Goal: Task Accomplishment & Management: Manage account settings

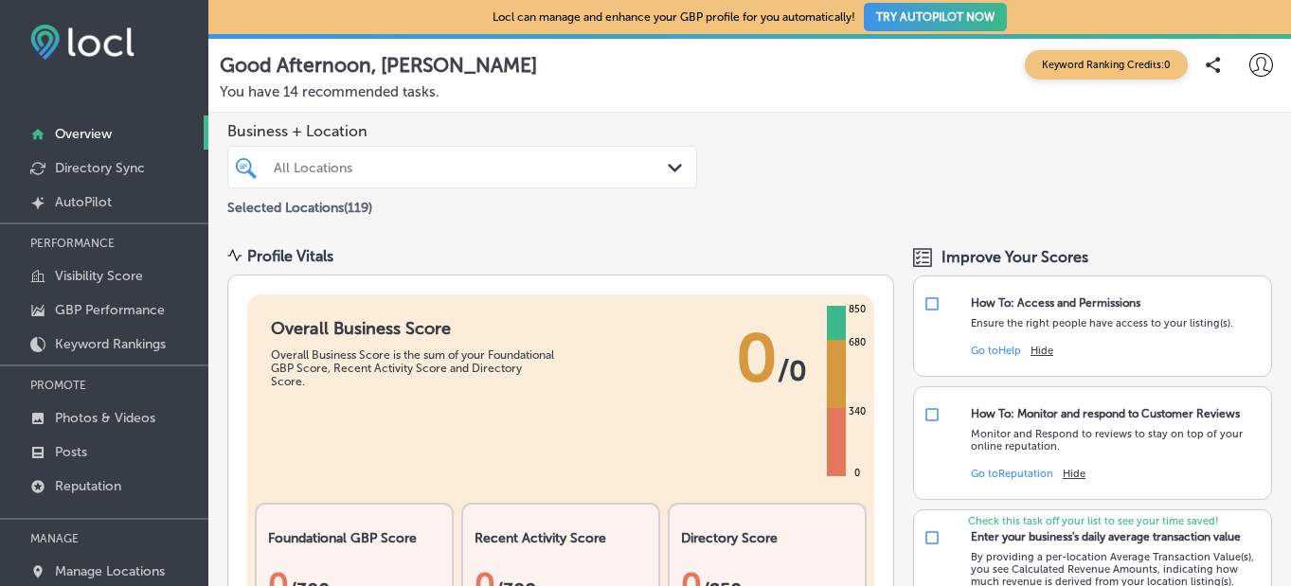
click at [402, 171] on div "All Locations" at bounding box center [472, 167] width 396 height 16
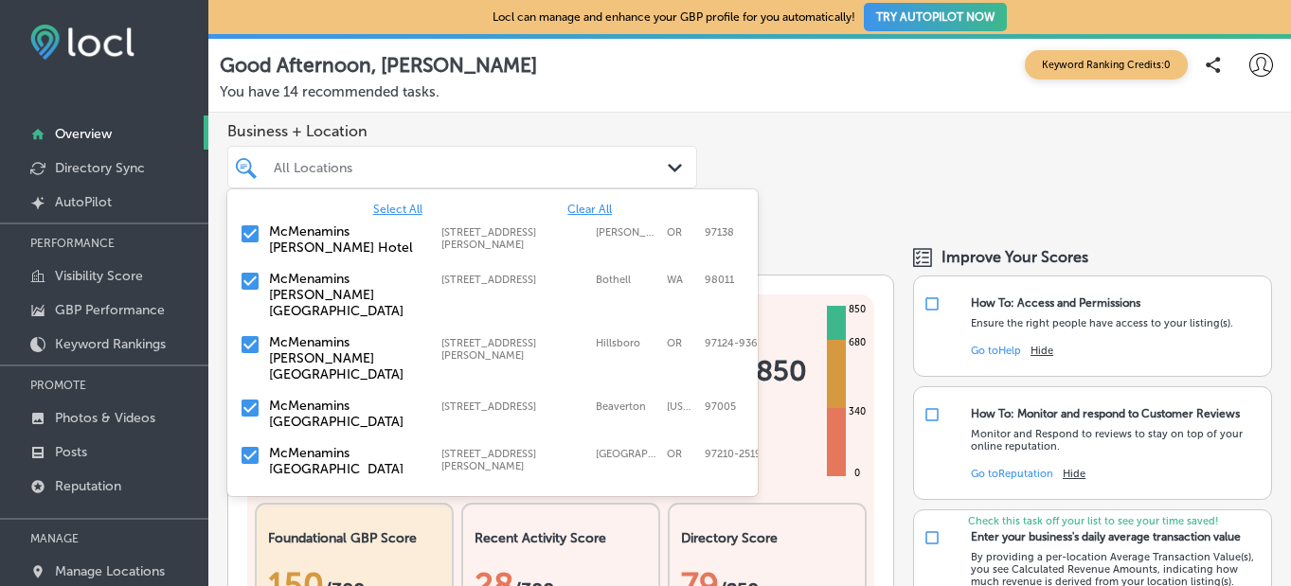
scroll to position [71, 0]
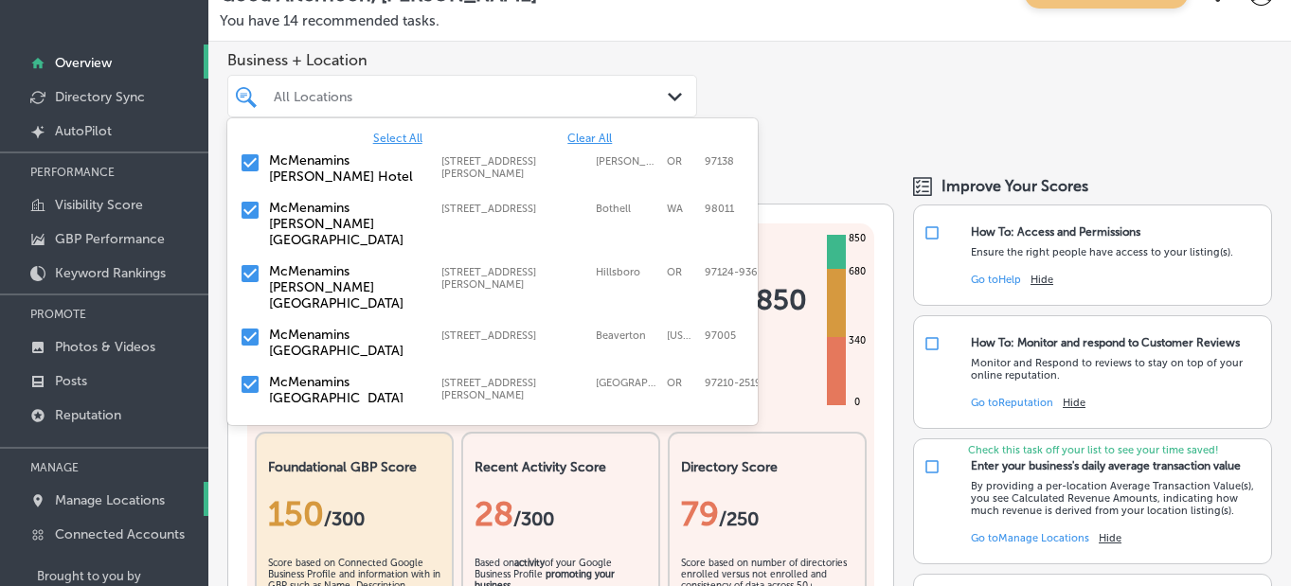
click at [99, 493] on p "Manage Locations" at bounding box center [110, 501] width 110 height 16
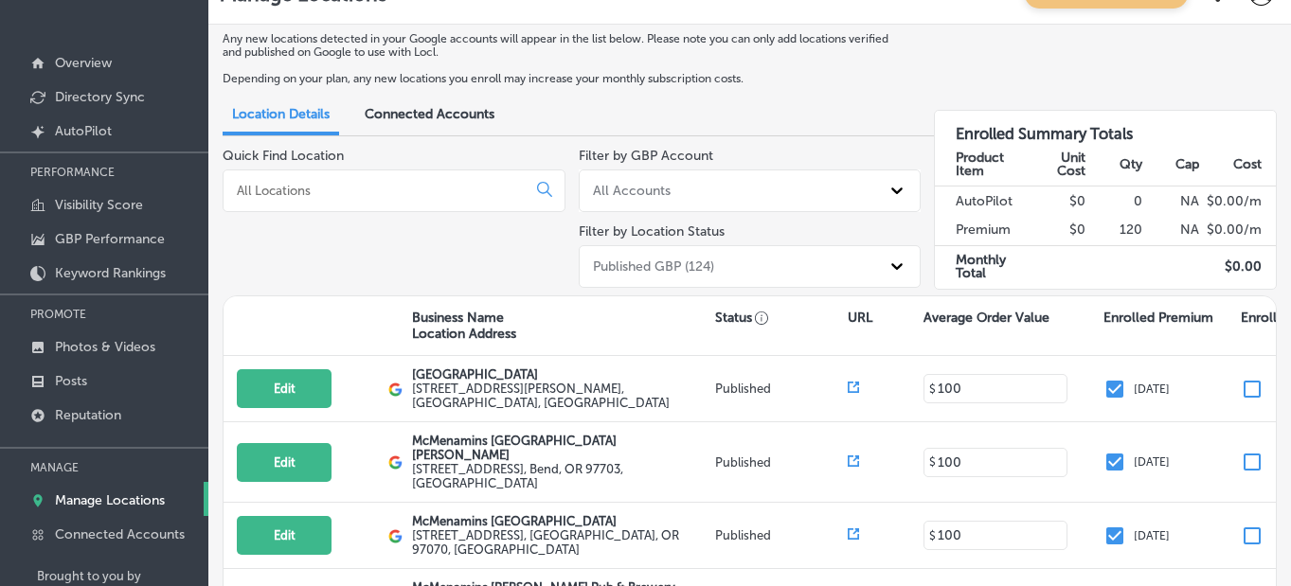
click at [347, 191] on input at bounding box center [378, 190] width 287 height 17
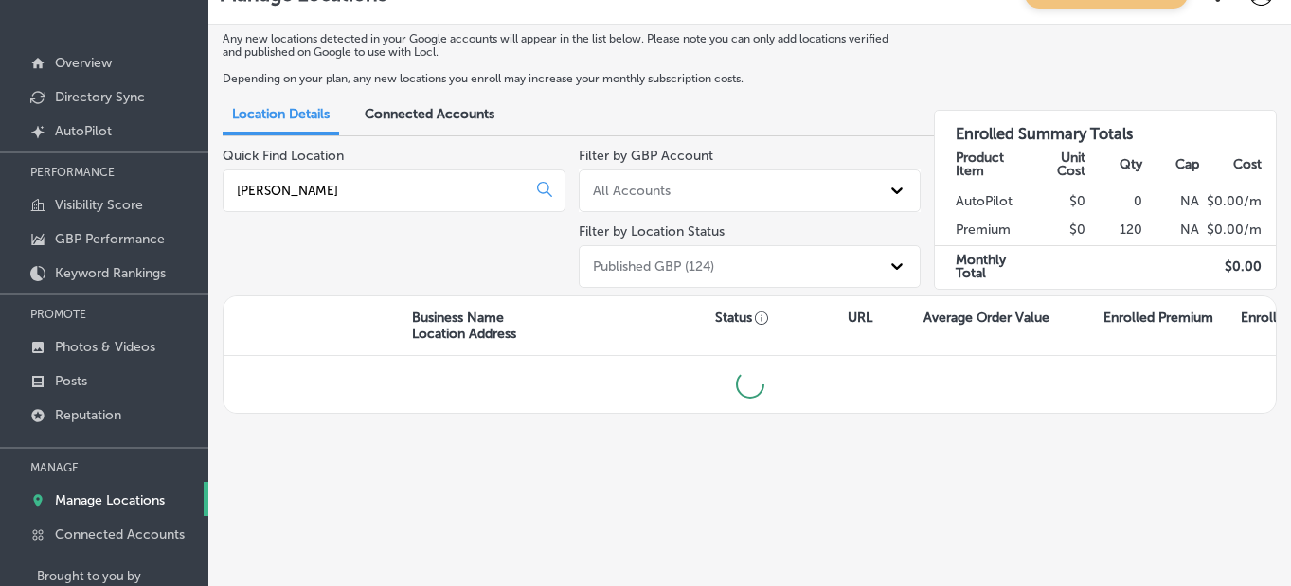
type input "[PERSON_NAME]"
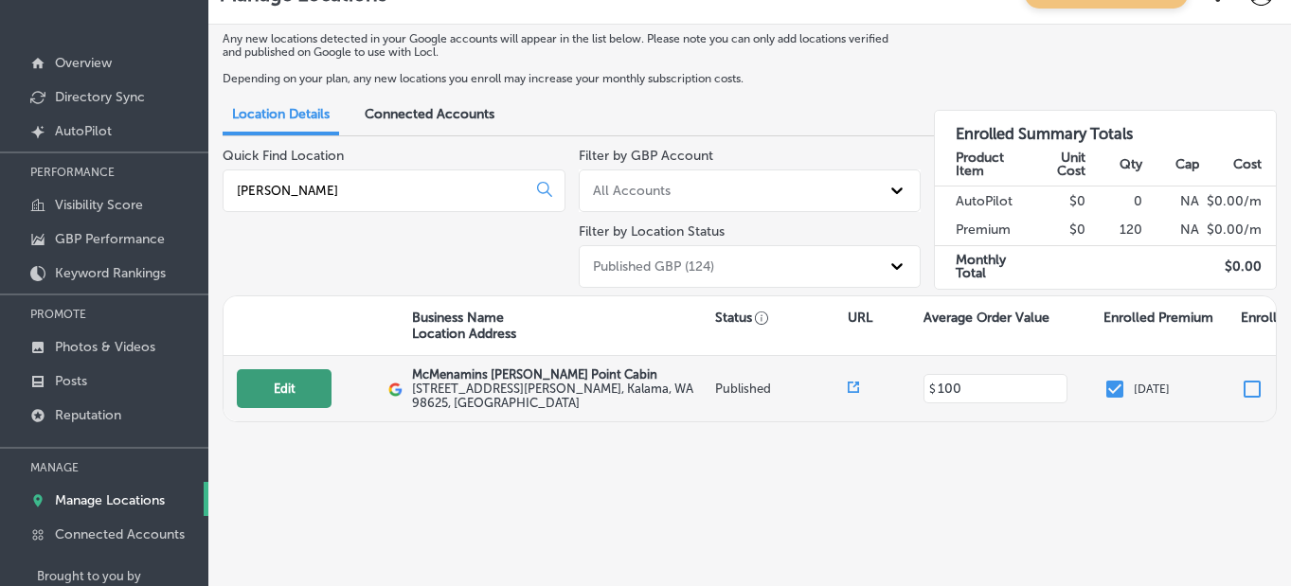
click at [281, 380] on button "Edit" at bounding box center [284, 388] width 95 height 39
select select "US"
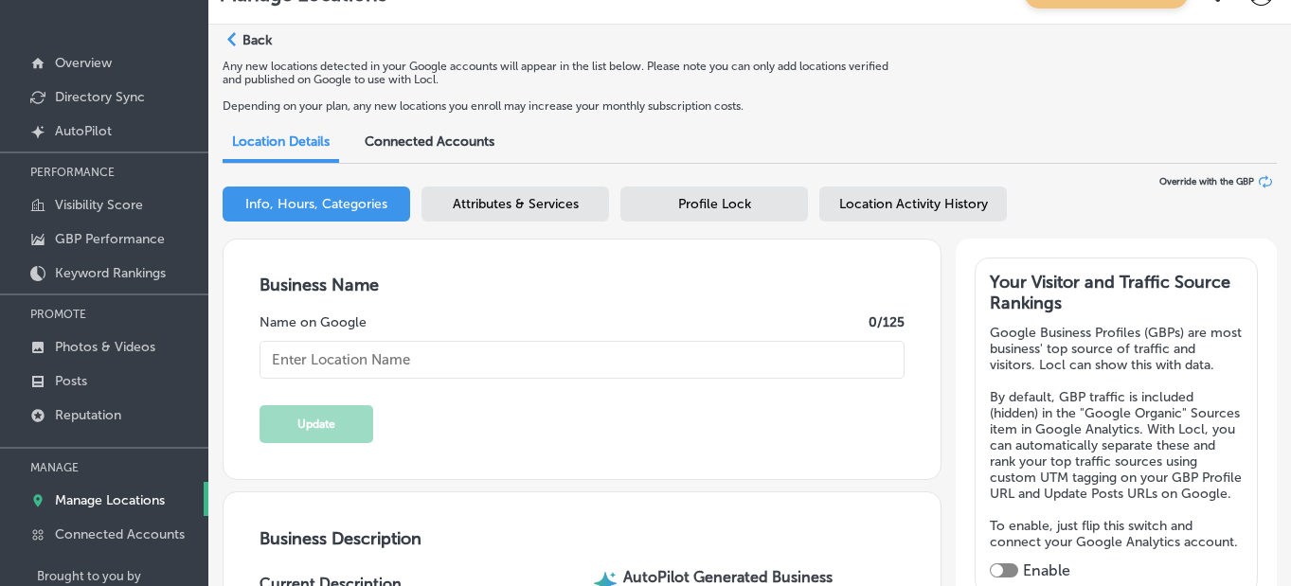
type input "McMenamins [PERSON_NAME] Point Cabin"
type input "[STREET_ADDRESS][PERSON_NAME]"
type input "Kalama"
type input "98625"
type input "US"
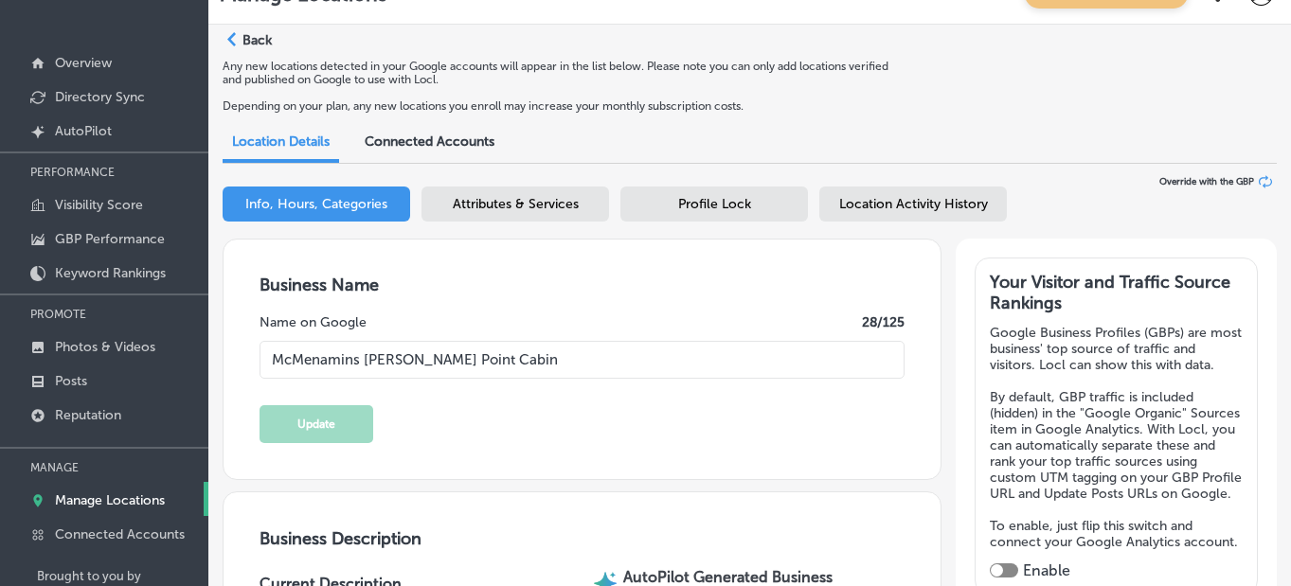
type input "[URL][DOMAIN_NAME][PERSON_NAME] Maps&utm_medium=Website Button"
type input "[PHONE_NUMBER]"
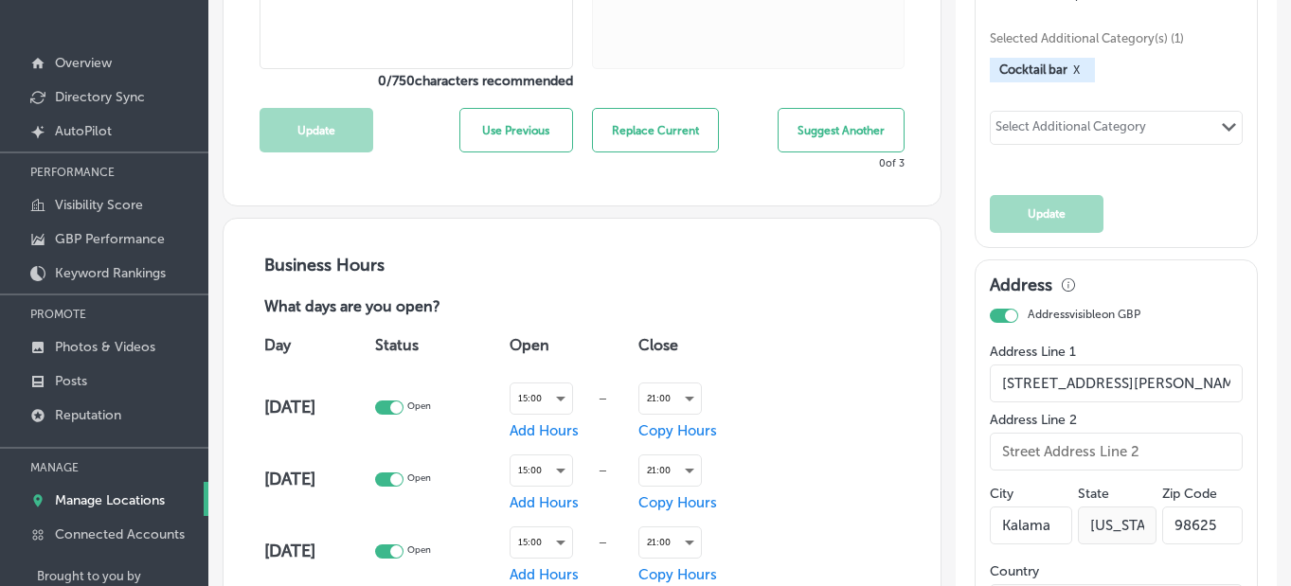
scroll to position [1103, 0]
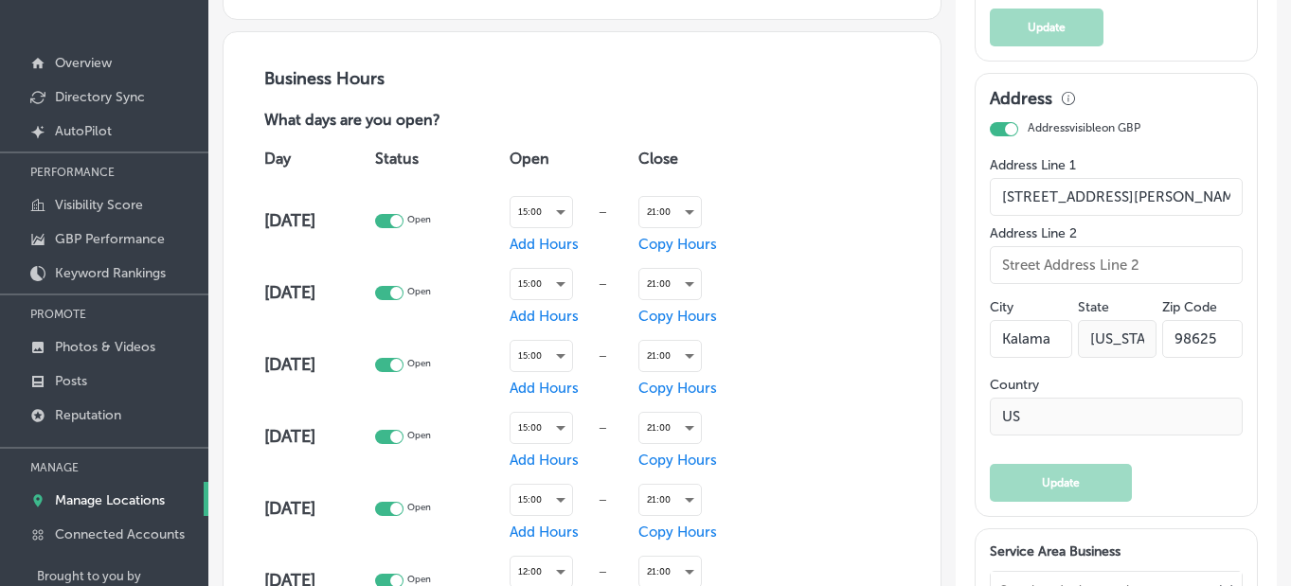
click at [399, 217] on div at bounding box center [389, 221] width 28 height 14
checkbox input "false"
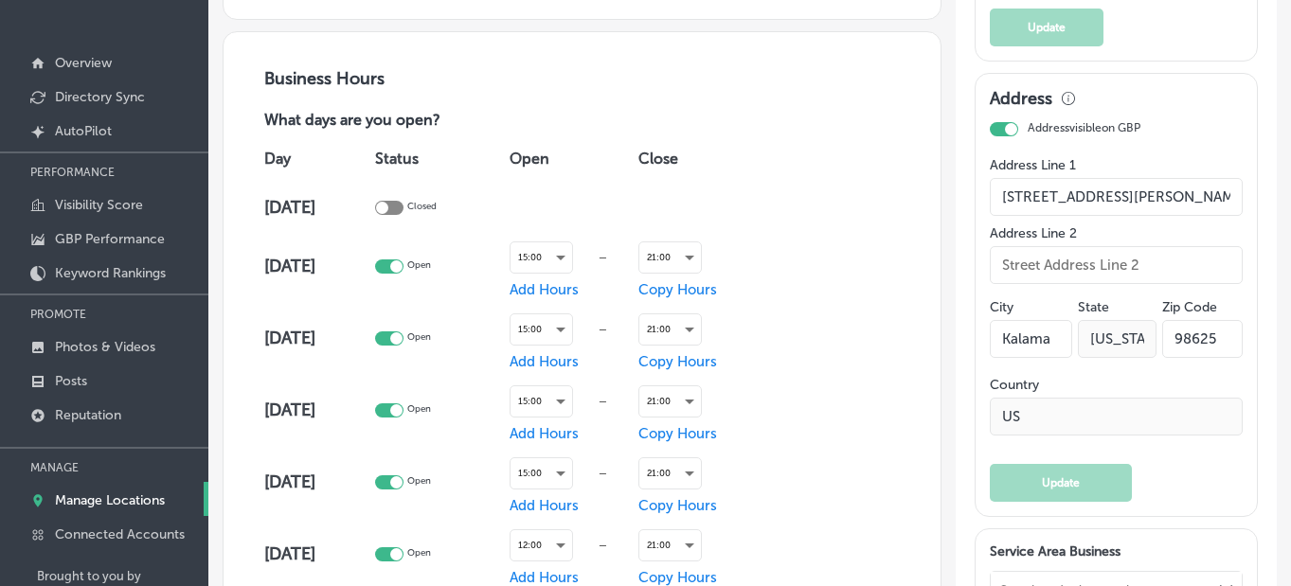
click at [395, 257] on td "Open" at bounding box center [437, 266] width 134 height 72
click at [394, 264] on div at bounding box center [389, 267] width 28 height 14
checkbox input "false"
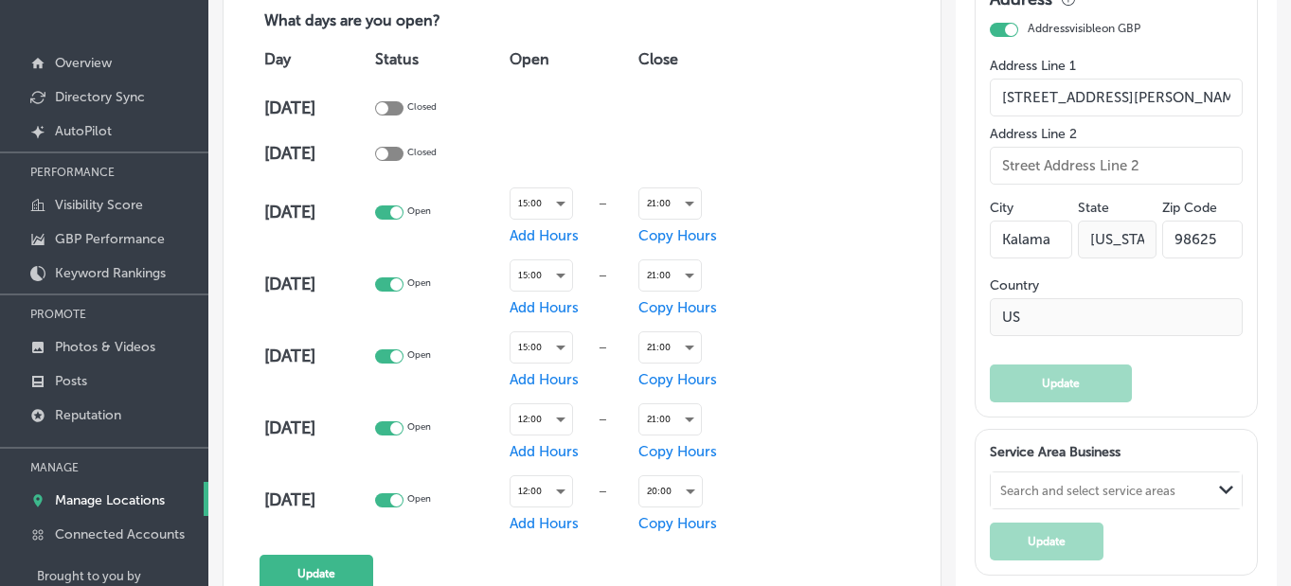
scroll to position [1207, 0]
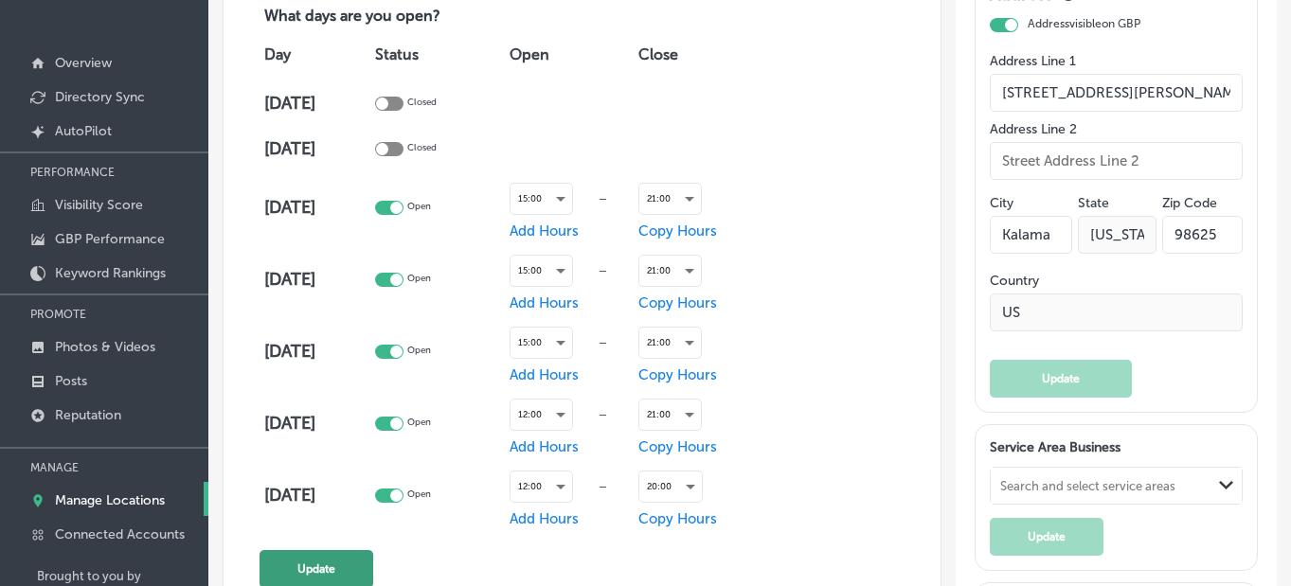
click at [328, 567] on button "Update" at bounding box center [317, 569] width 114 height 38
